Goal: Check status: Check status

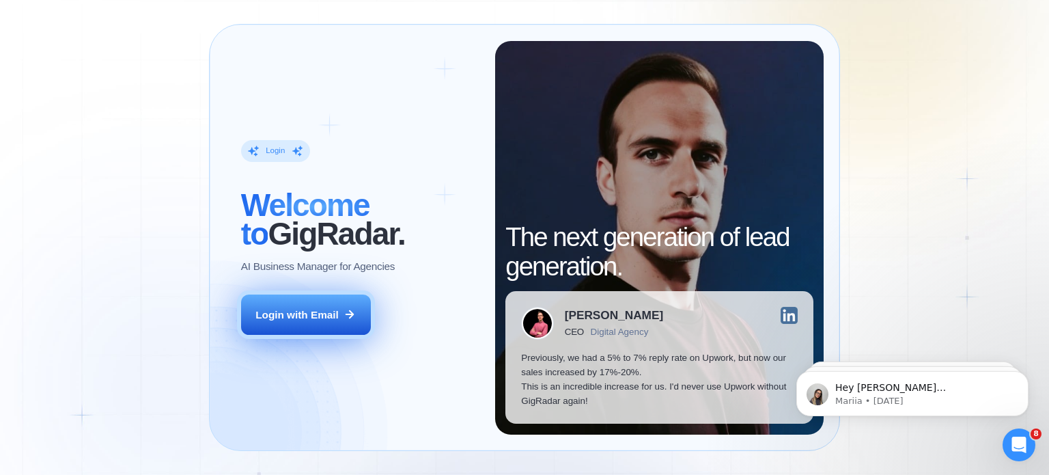
click at [272, 318] on div "Login with Email" at bounding box center [296, 314] width 83 height 14
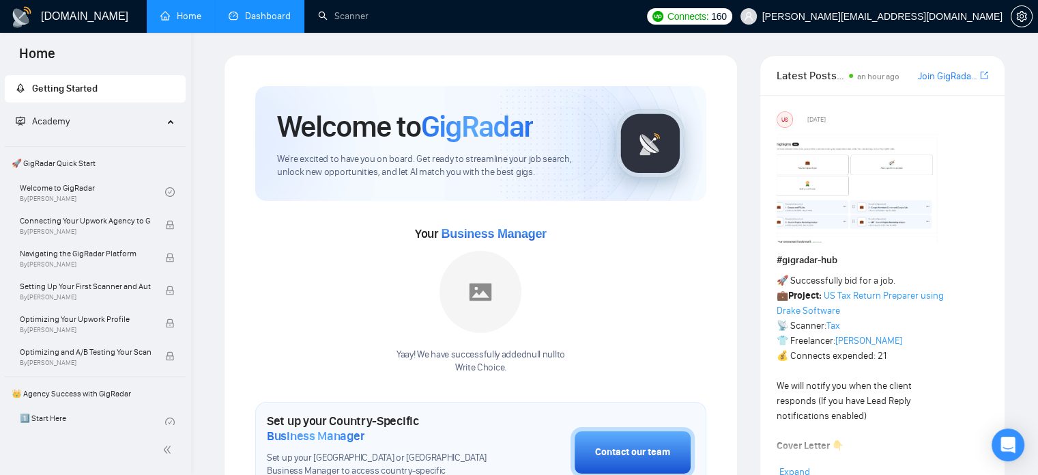
click at [255, 20] on link "Dashboard" at bounding box center [260, 16] width 62 height 12
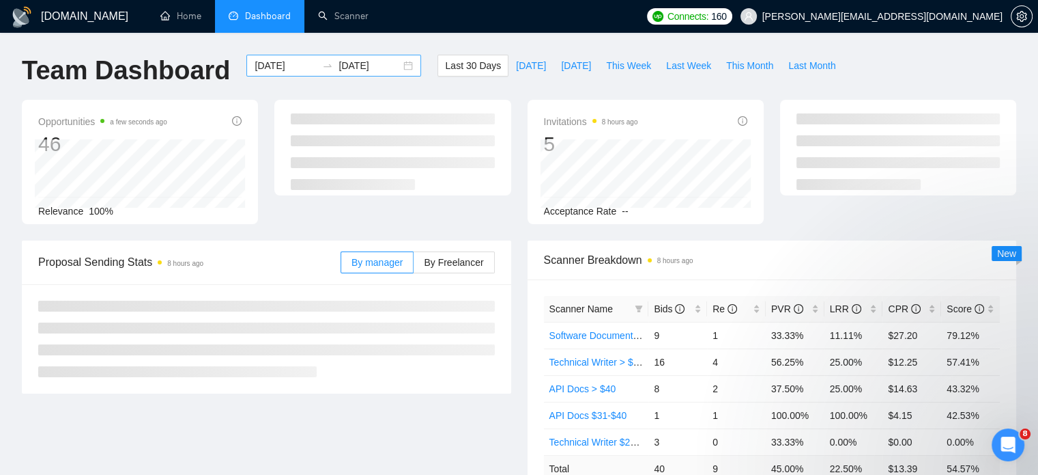
click at [396, 65] on div "[DATE] [DATE]" at bounding box center [333, 66] width 175 height 22
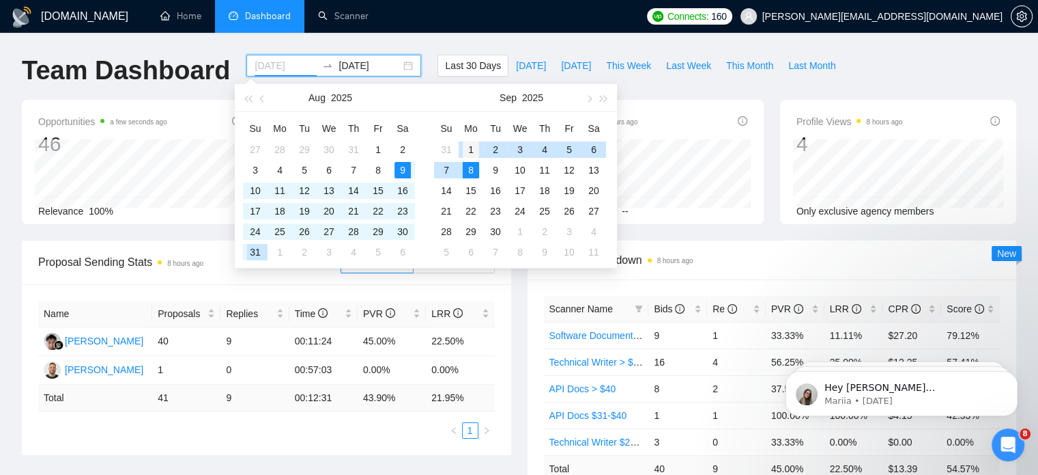
type input "[DATE]"
click at [472, 149] on div "1" at bounding box center [471, 149] width 16 height 16
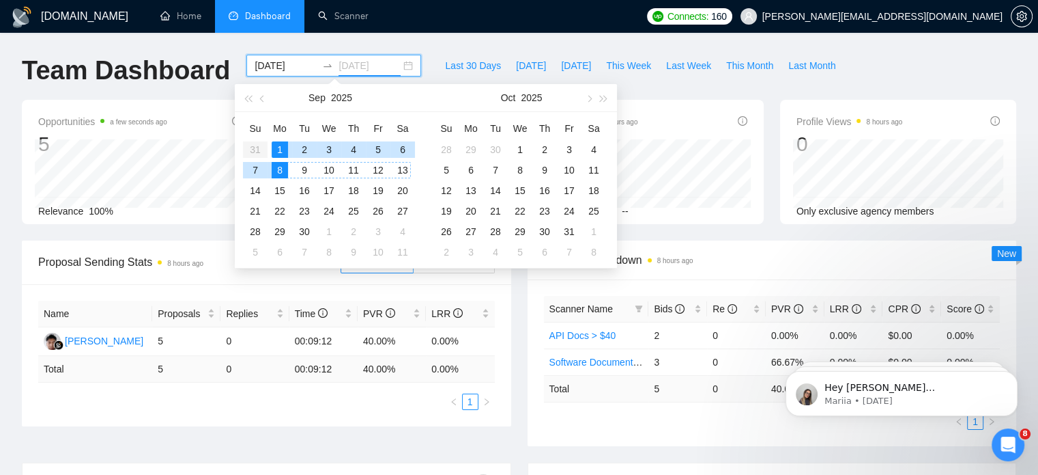
type input "[DATE]"
click at [270, 171] on td "8" at bounding box center [280, 170] width 25 height 20
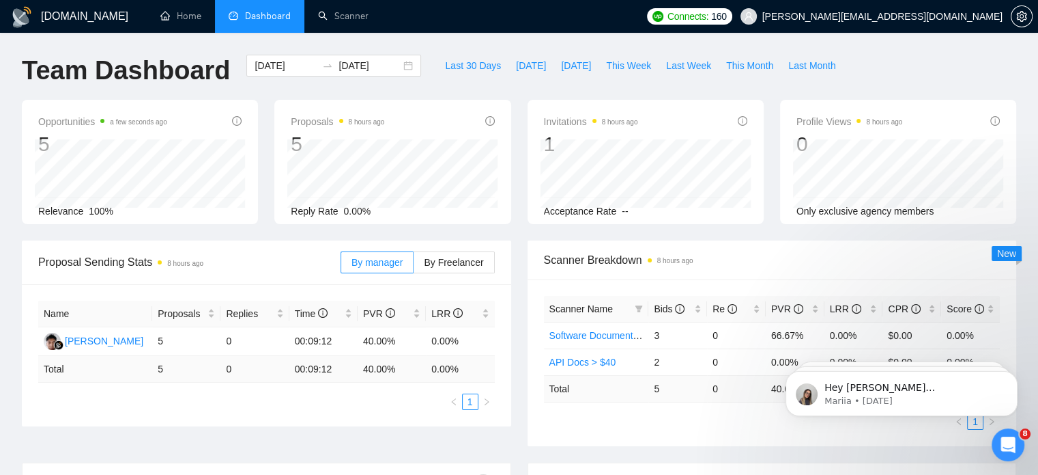
click at [0, 316] on div "[DOMAIN_NAME] Home Dashboard Scanner Connects: 160 [EMAIL_ADDRESS][DOMAIN_NAME]…" at bounding box center [519, 429] width 1038 height 859
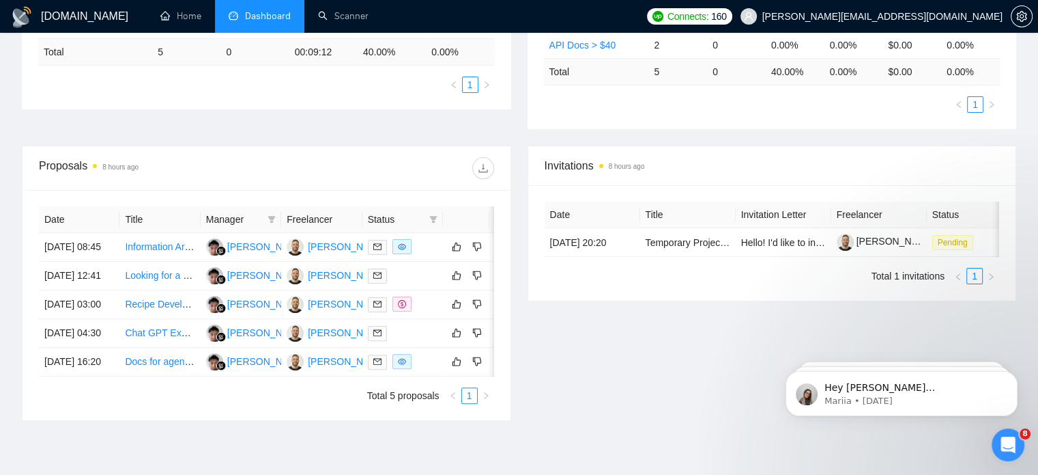
scroll to position [355, 0]
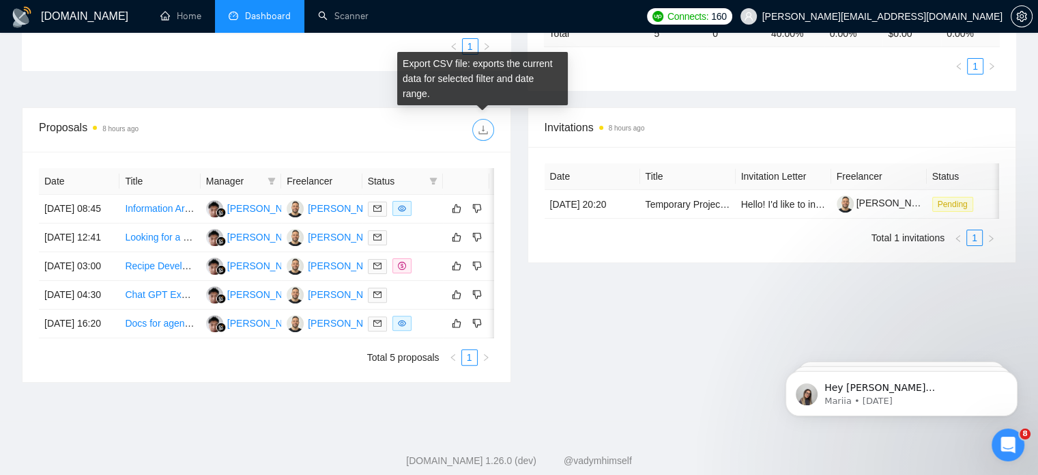
click at [489, 126] on span "download" at bounding box center [483, 129] width 20 height 11
